Goal: Task Accomplishment & Management: Use online tool/utility

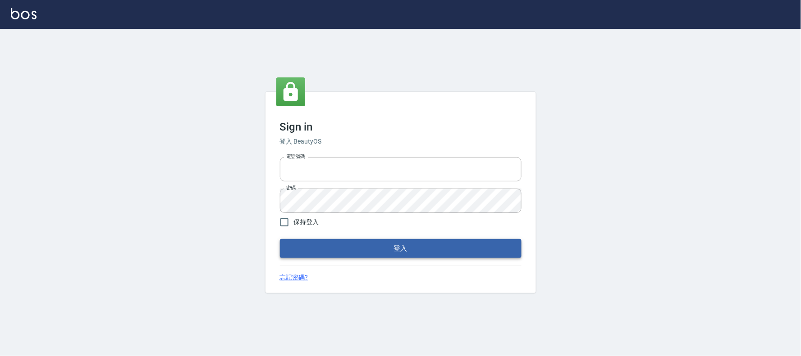
type input "032805930"
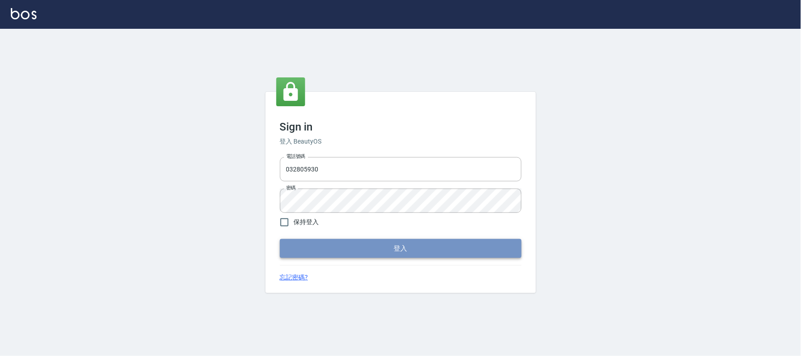
click at [343, 245] on button "登入" at bounding box center [401, 248] width 242 height 19
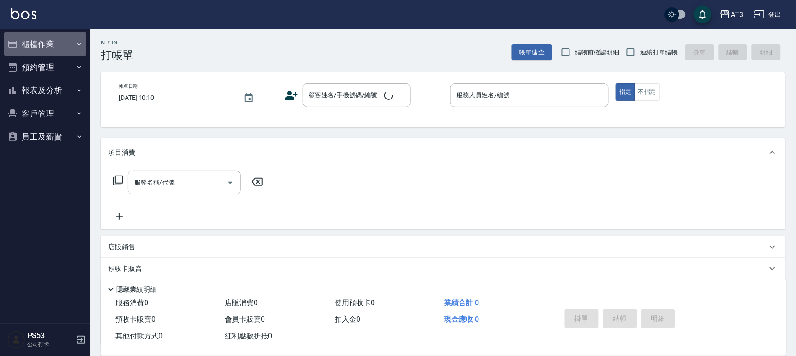
click at [37, 41] on button "櫃檯作業" at bounding box center [45, 43] width 83 height 23
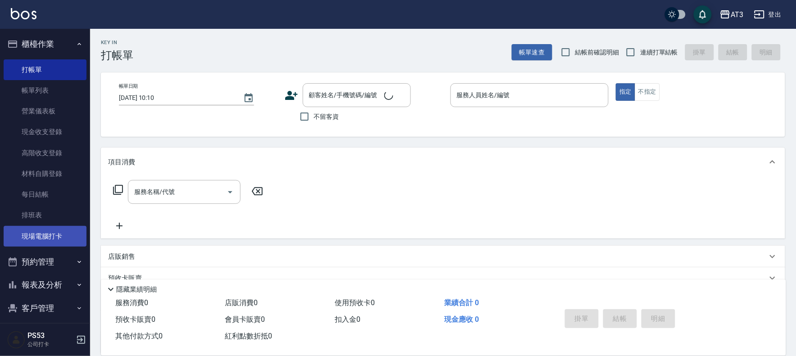
click at [45, 235] on link "現場電腦打卡" at bounding box center [45, 236] width 83 height 21
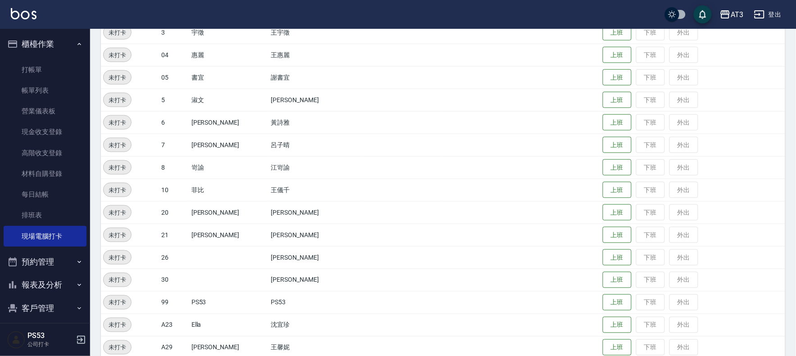
scroll to position [250, 0]
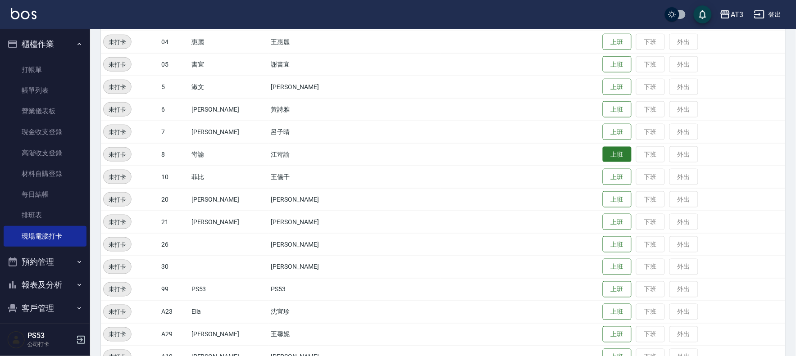
click at [603, 150] on button "上班" at bounding box center [617, 155] width 29 height 16
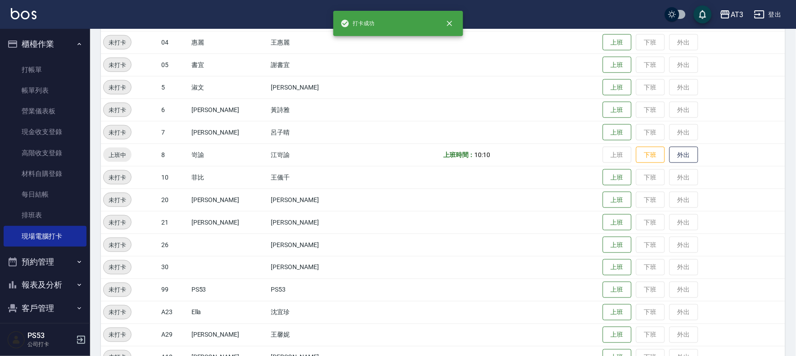
scroll to position [0, 0]
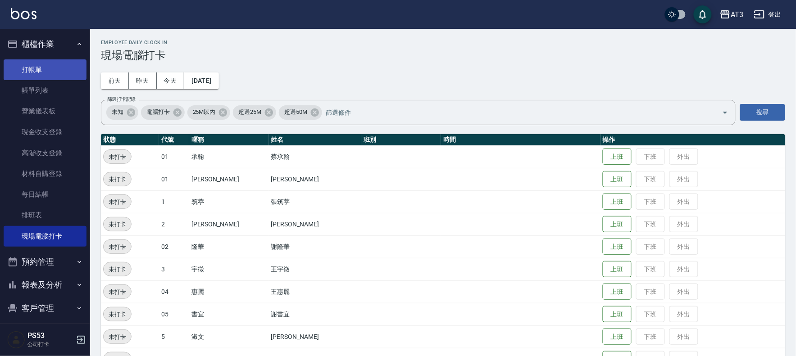
click at [32, 77] on link "打帳單" at bounding box center [45, 69] width 83 height 21
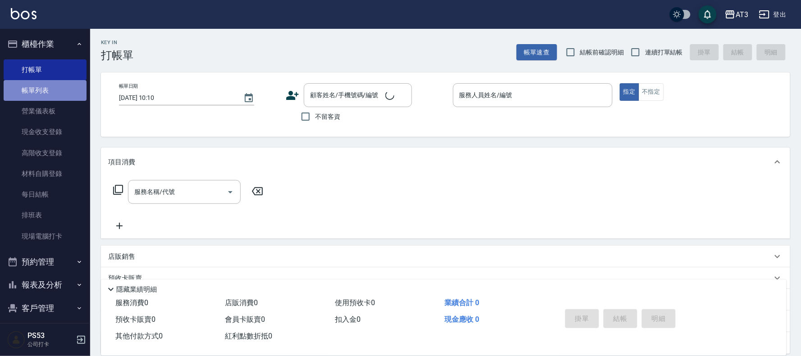
click at [56, 89] on link "帳單列表" at bounding box center [45, 90] width 83 height 21
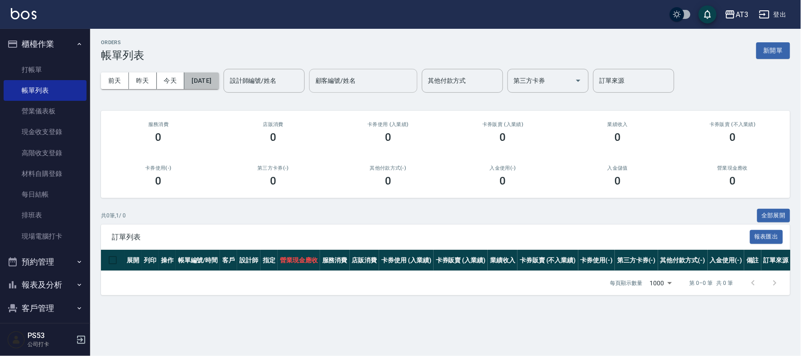
click at [219, 81] on button "[DATE]" at bounding box center [201, 81] width 34 height 17
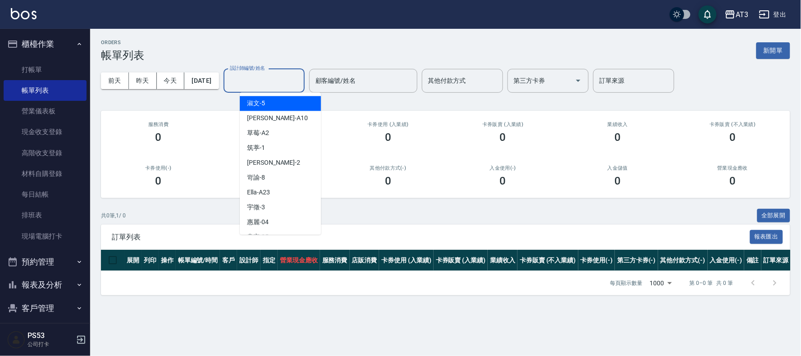
click at [290, 80] on input "設計師編號/姓名" at bounding box center [264, 81] width 73 height 16
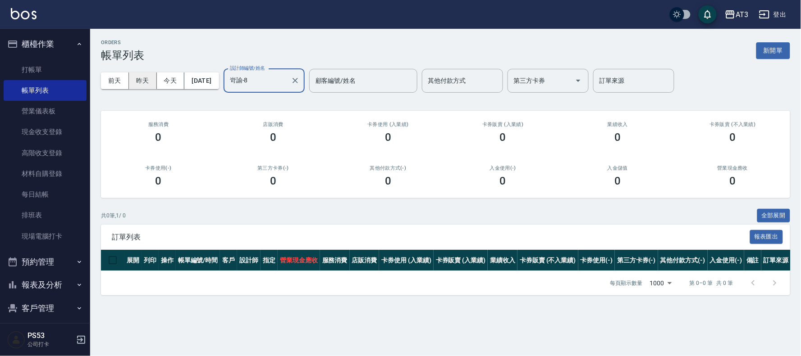
type input "岢諭-8"
click at [151, 80] on button "昨天" at bounding box center [143, 81] width 28 height 17
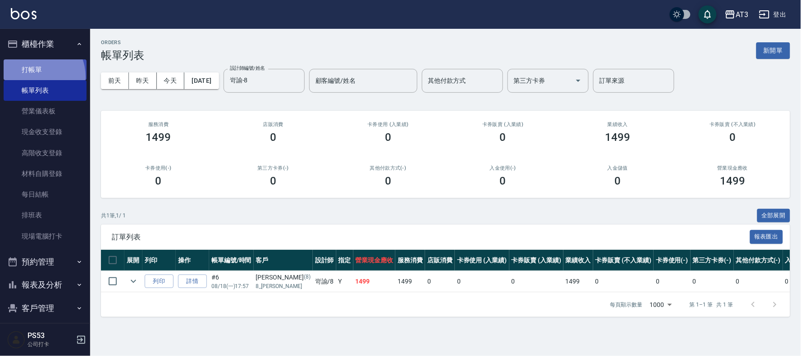
click at [32, 77] on link "打帳單" at bounding box center [45, 69] width 83 height 21
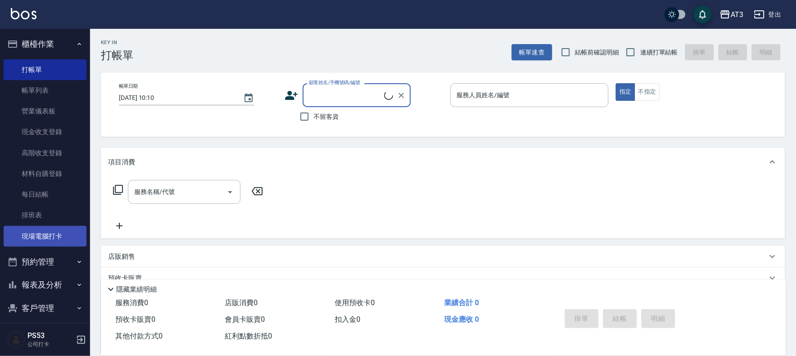
scroll to position [30, 0]
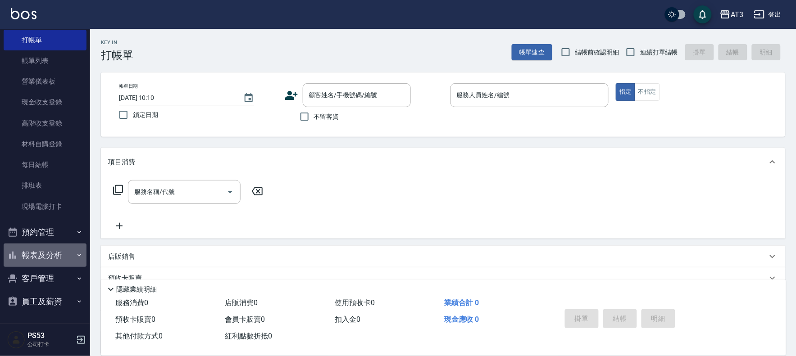
click at [48, 251] on button "報表及分析" at bounding box center [45, 255] width 83 height 23
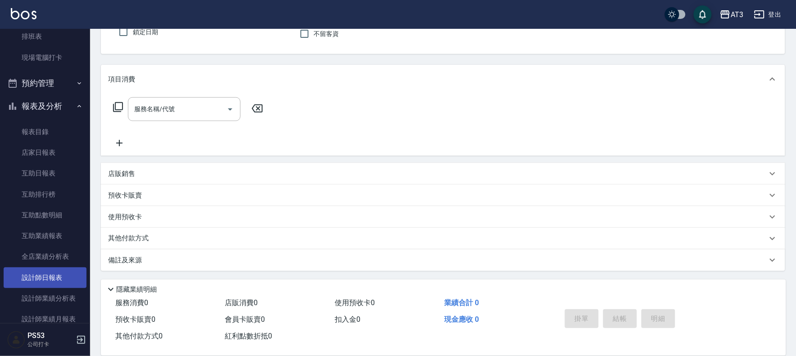
scroll to position [180, 0]
click at [44, 275] on link "設計師日報表" at bounding box center [45, 276] width 83 height 21
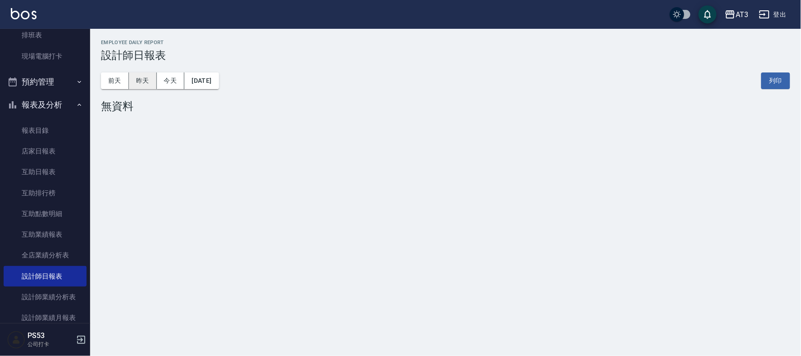
click at [149, 83] on button "昨天" at bounding box center [143, 81] width 28 height 17
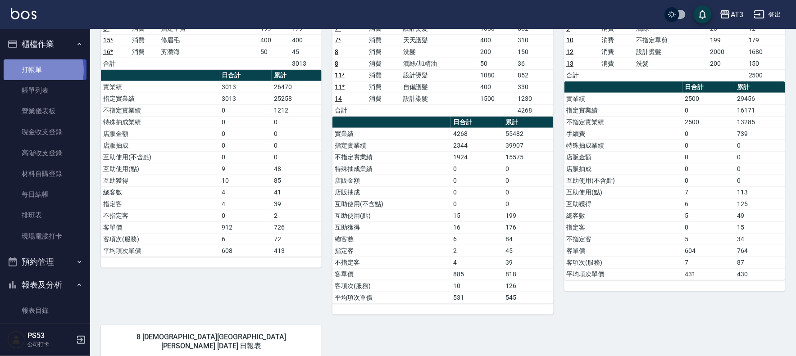
click at [37, 70] on link "打帳單" at bounding box center [45, 69] width 83 height 21
